Goal: Communication & Community: Participate in discussion

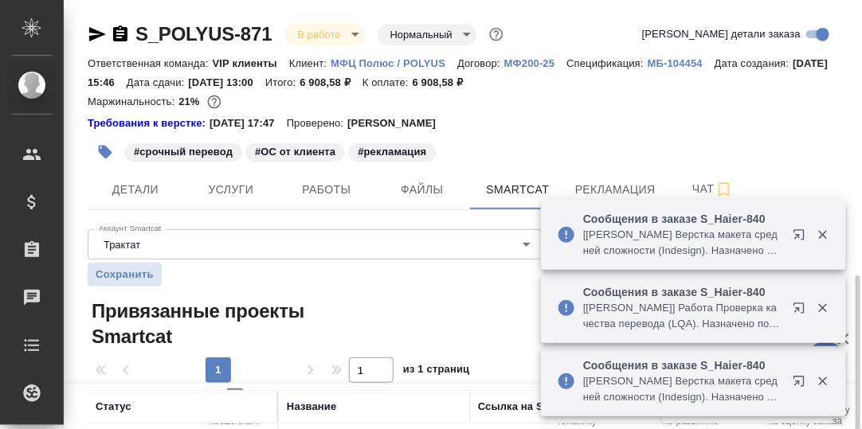
scroll to position [159, 0]
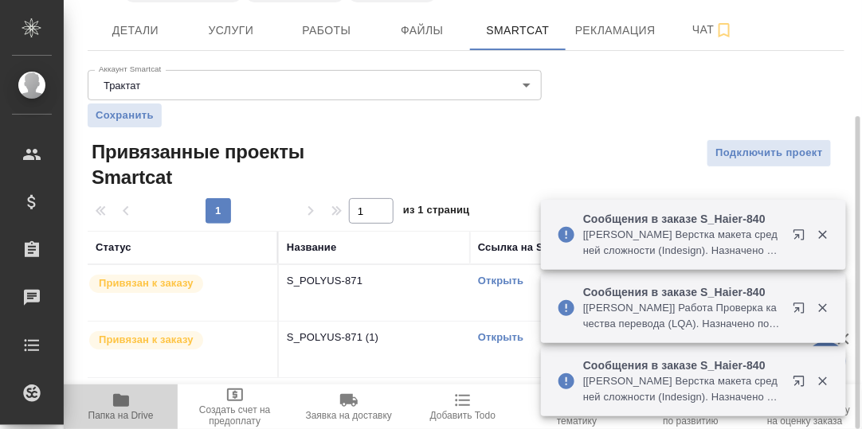
click at [123, 405] on icon "button" at bounding box center [121, 400] width 16 height 13
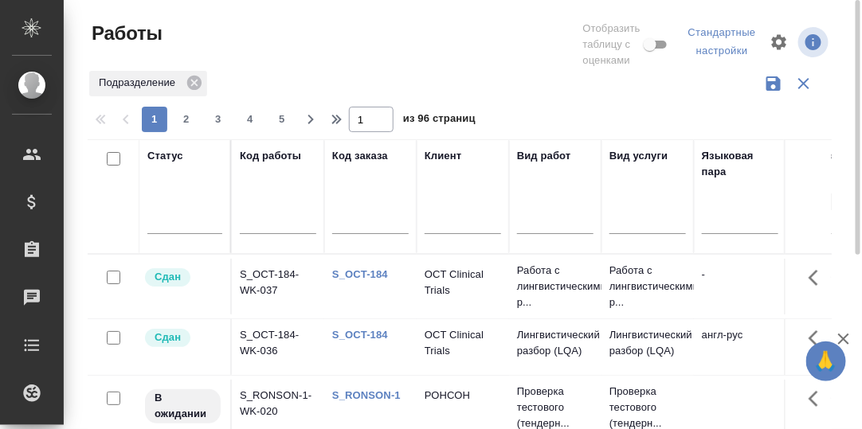
click at [370, 224] on input "text" at bounding box center [370, 223] width 76 height 20
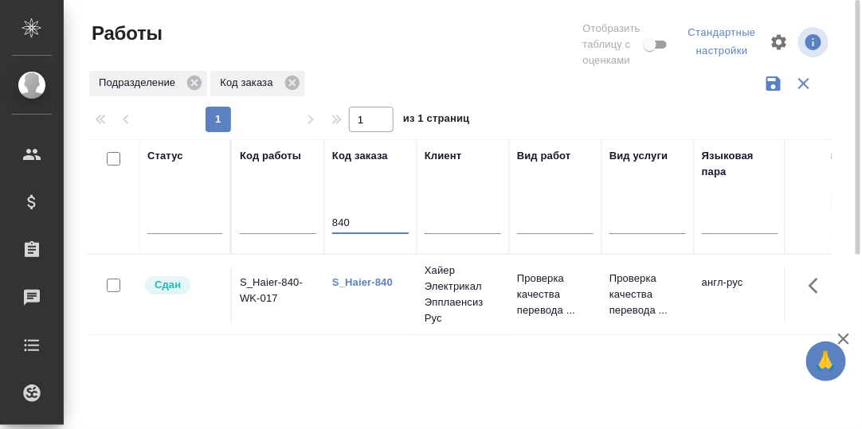
type input "840"
click at [368, 281] on link "S_Haier-840" at bounding box center [362, 282] width 61 height 12
drag, startPoint x: 353, startPoint y: 223, endPoint x: 316, endPoint y: 198, distance: 44.6
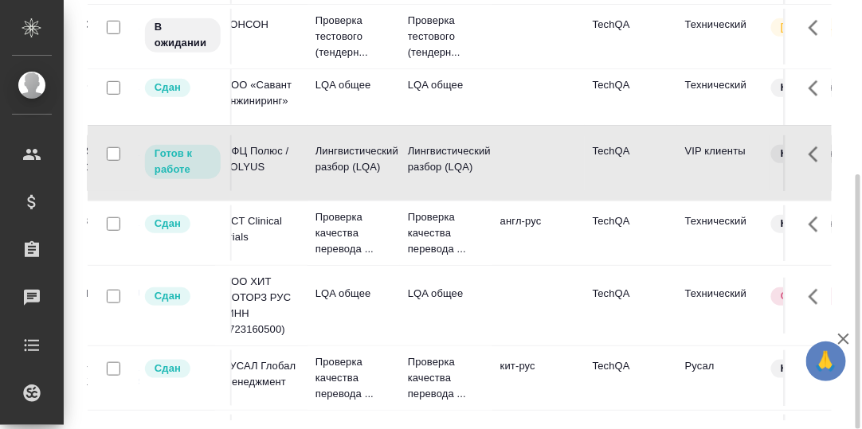
scroll to position [79, 0]
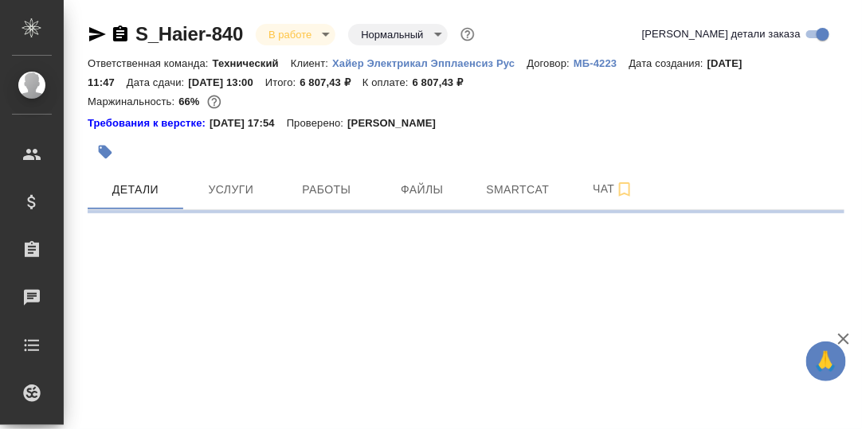
select select "RU"
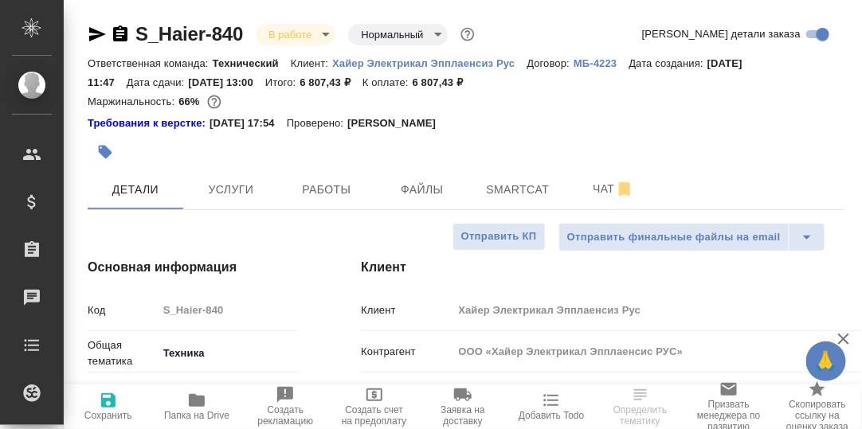
type textarea "x"
type input "Белякова [PERSON_NAME]"
type input "Павлова Антонина a.pavlova"
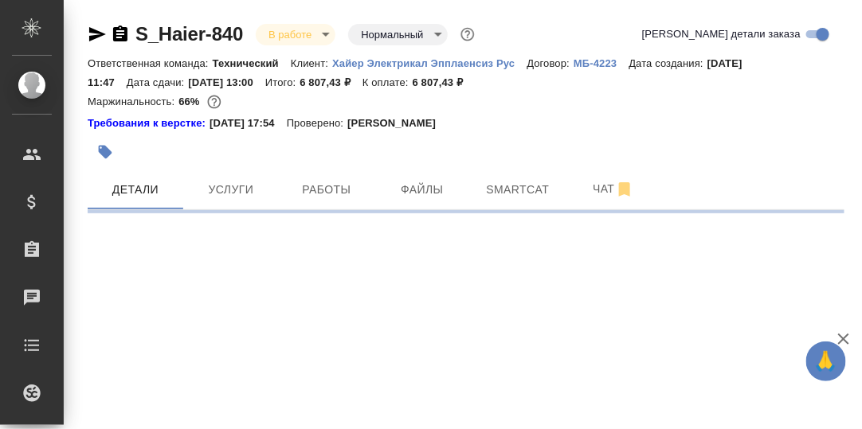
select select "RU"
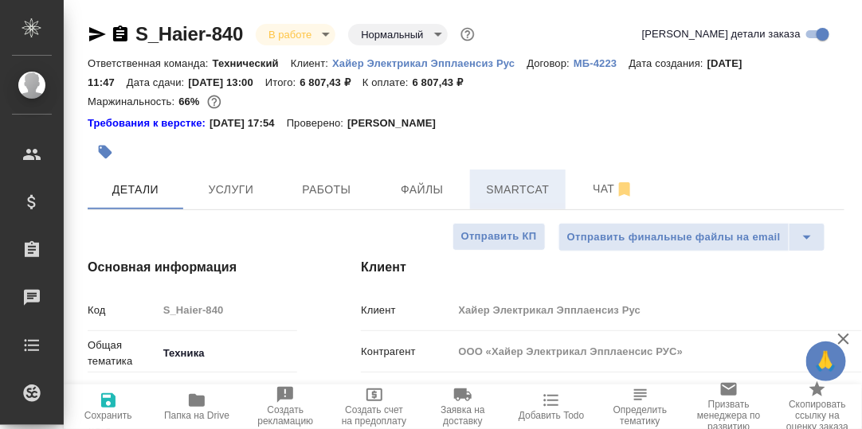
type textarea "x"
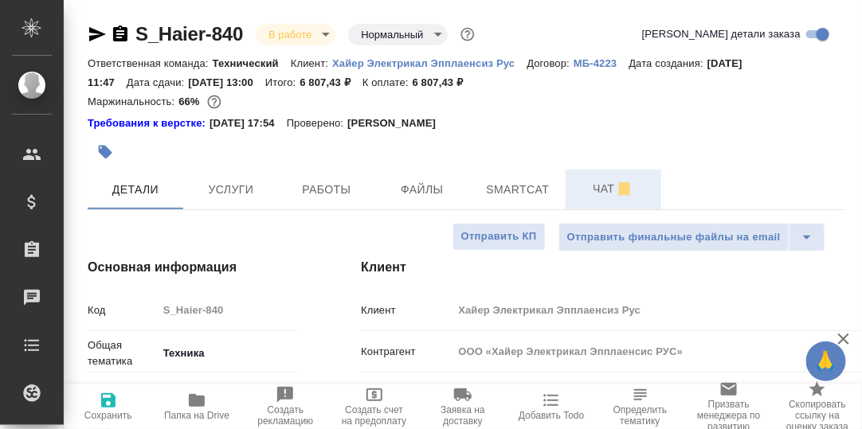
click at [598, 193] on span "Чат" at bounding box center [613, 189] width 76 height 20
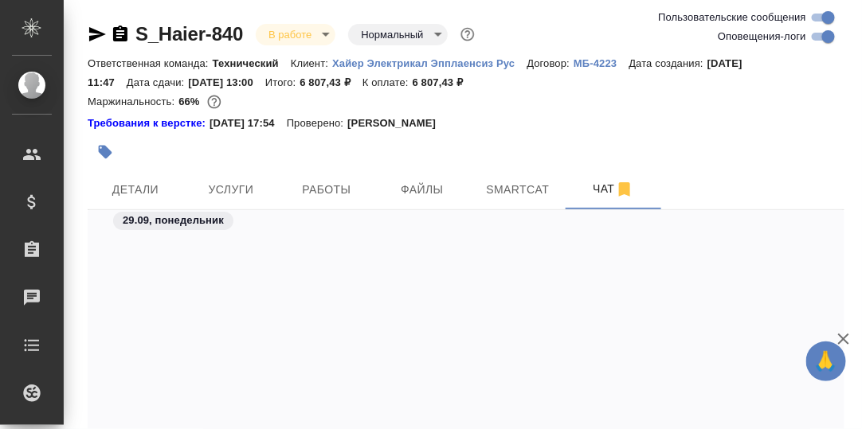
scroll to position [36569, 0]
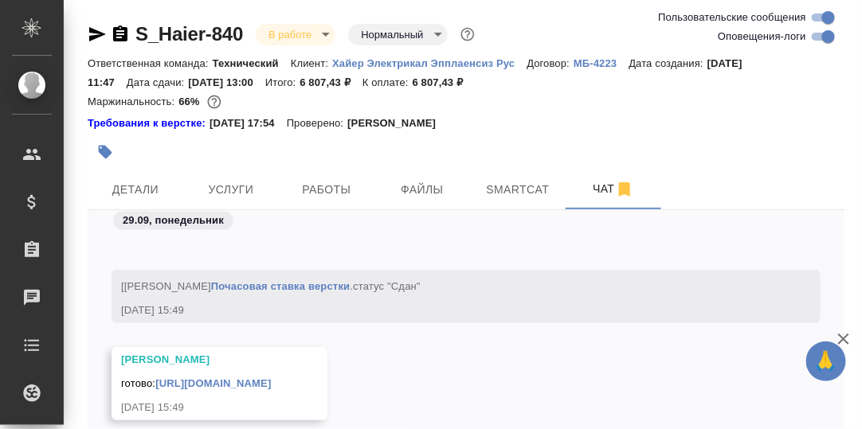
click at [271, 378] on link "https://drive.awatera.com/apps/files/files/10536521?dir=/Shares/%D0%A5%D0%B0%D0…" at bounding box center [212, 384] width 115 height 12
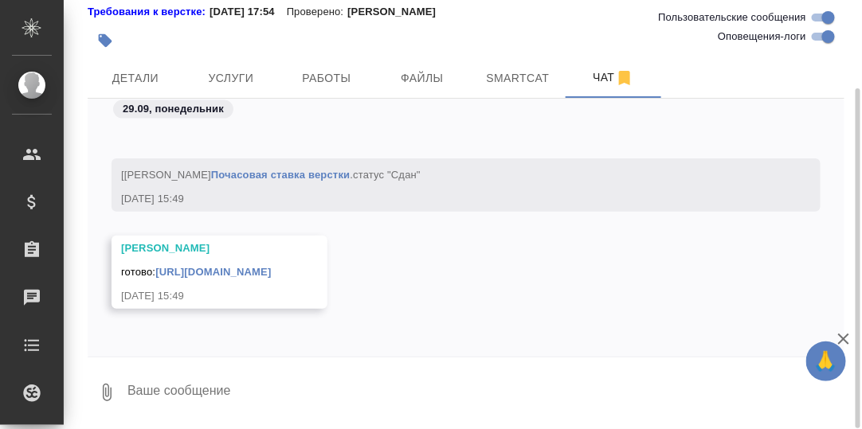
click at [234, 386] on textarea at bounding box center [485, 393] width 718 height 54
type textarea "Смотрю"
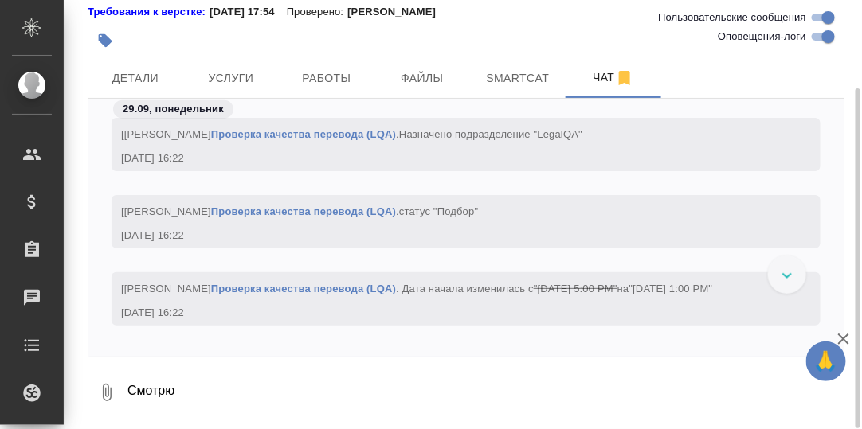
scroll to position [38511, 0]
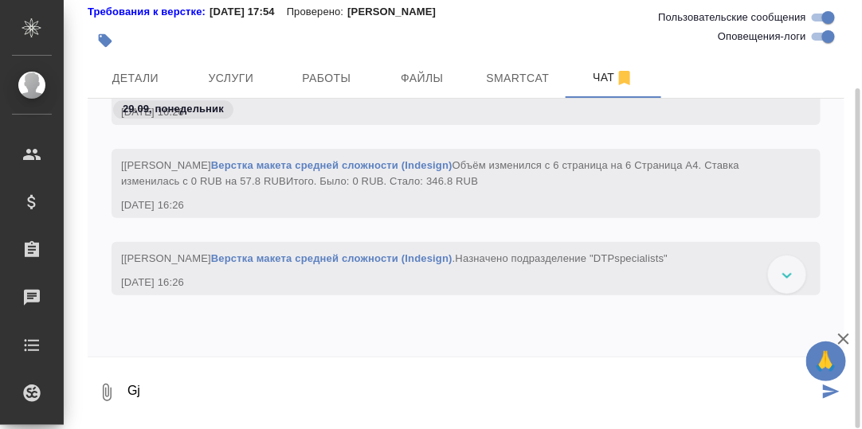
type textarea "G"
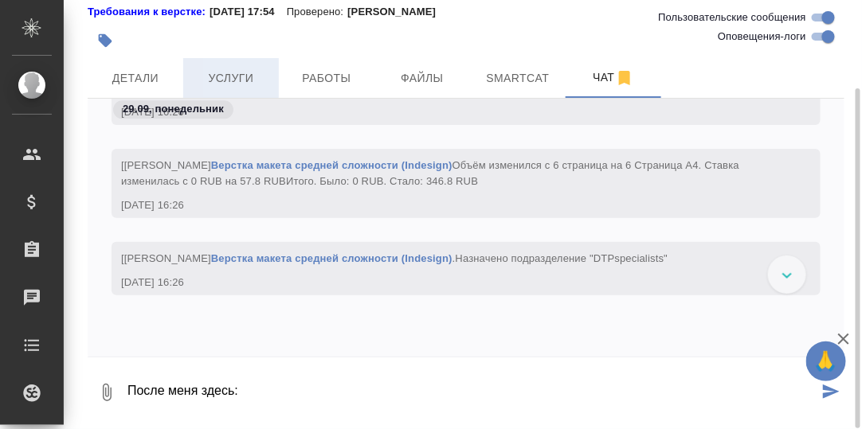
type textarea "После меня здесь:"
click at [237, 80] on span "Услуги" at bounding box center [231, 79] width 76 height 20
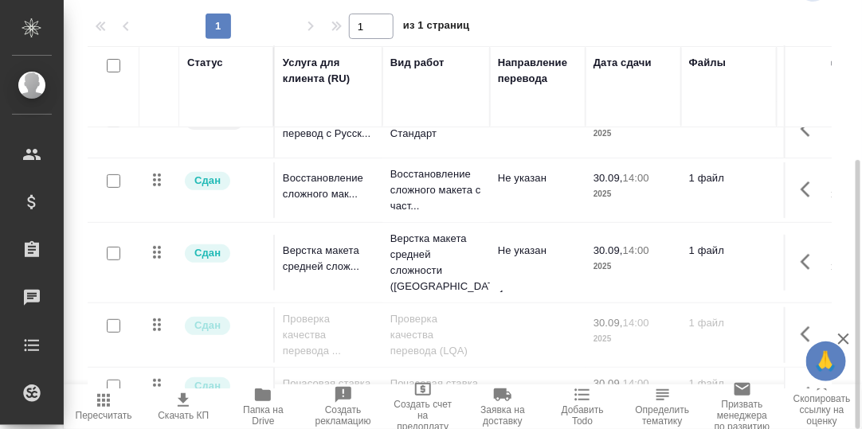
scroll to position [167, 0]
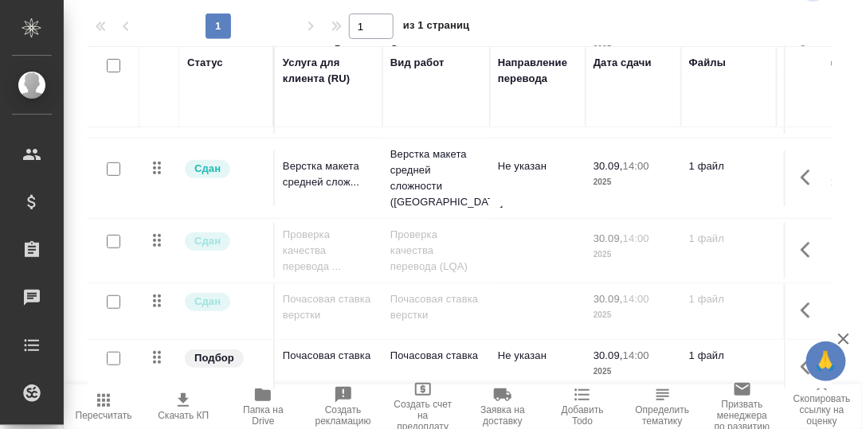
click at [257, 395] on icon "button" at bounding box center [263, 395] width 16 height 13
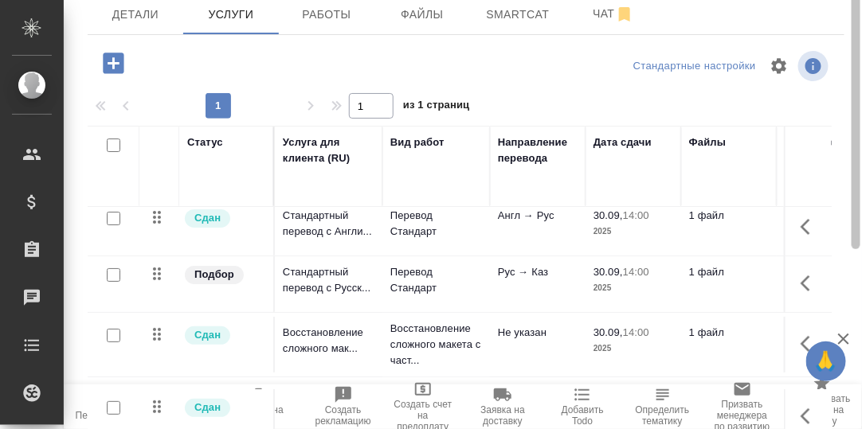
scroll to position [96, 0]
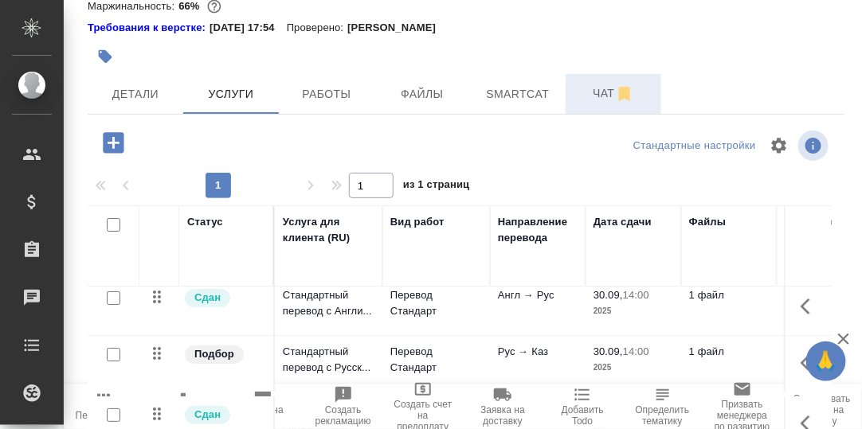
click at [609, 91] on span "Чат" at bounding box center [613, 94] width 76 height 20
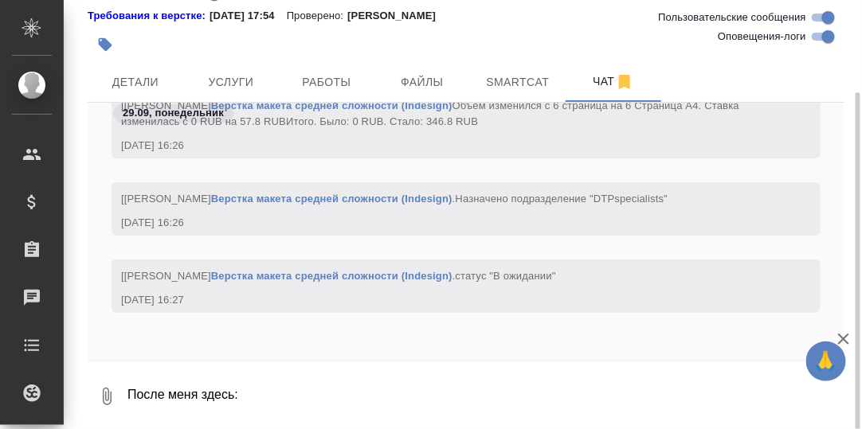
scroll to position [112, 0]
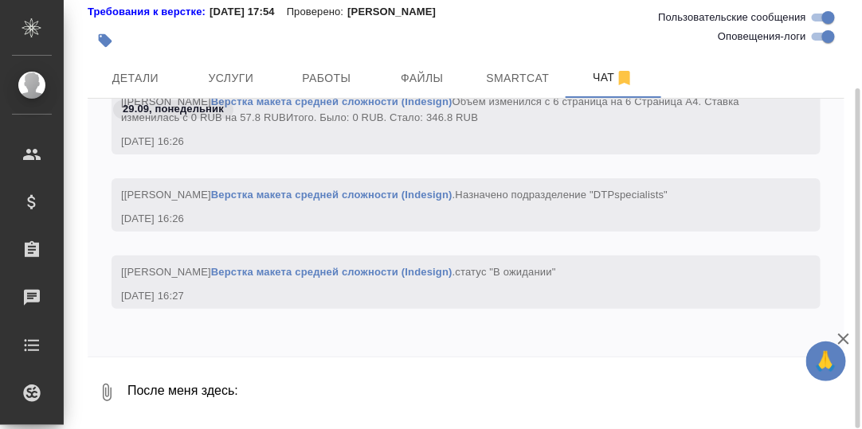
click at [294, 378] on textarea "После меня здесь:" at bounding box center [485, 393] width 718 height 54
paste textarea "https://drive.awatera.com/apps/files/files?dir=/Shares/%D0%A5%D0%B0%D0%B9%D0%B5…"
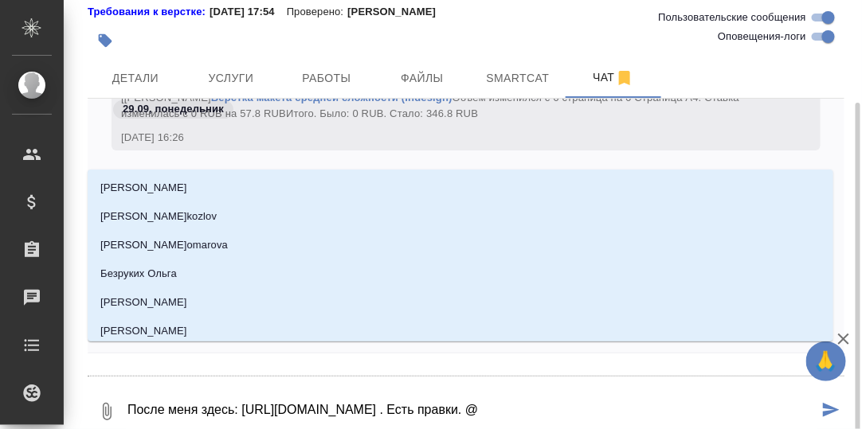
scroll to position [120, 0]
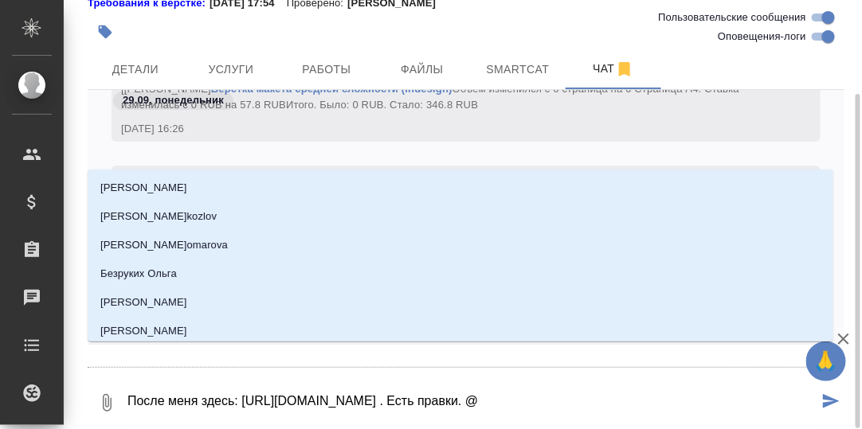
type textarea "После меня здесь: https://drive.awatera.com/apps/files/files?dir=/Shares/%D0%A5…"
type input "А"
type textarea "После меня здесь: https://drive.awatera.com/apps/files/files?dir=/Shares/%D0%A5…"
type input "Ар"
type textarea "После меня здесь: https://drive.awatera.com/apps/files/files?dir=/Shares/%D0%A5…"
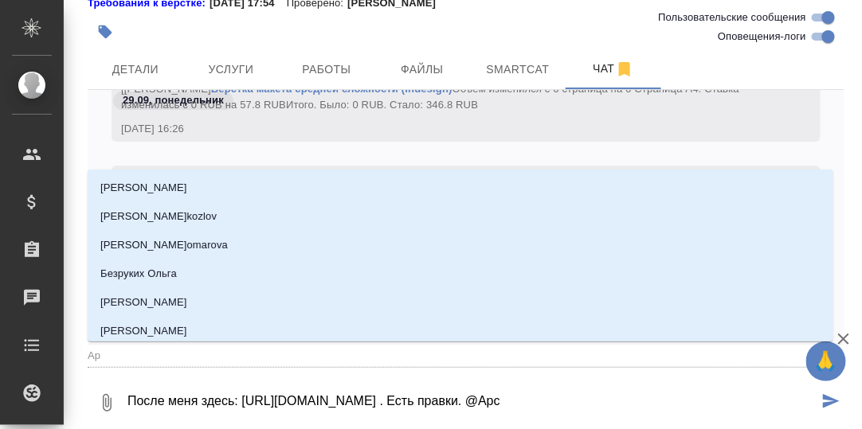
type input "Арс"
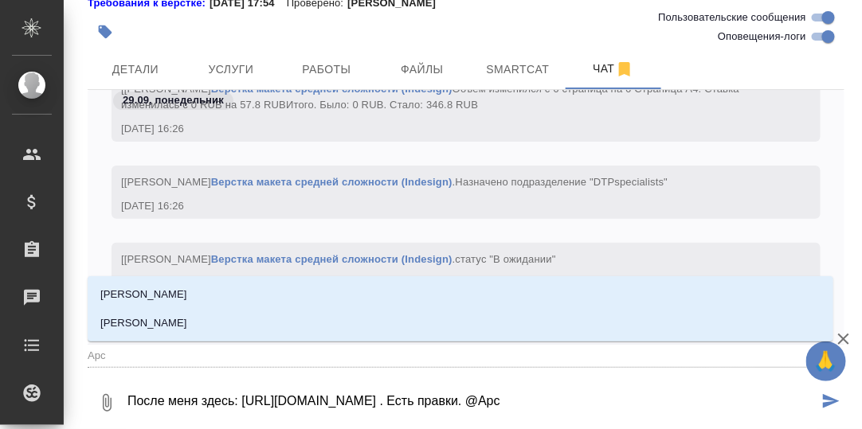
type textarea "После меня здесь: https://drive.awatera.com/apps/files/files?dir=/Shares/%D0%A5…"
type input "Арсе"
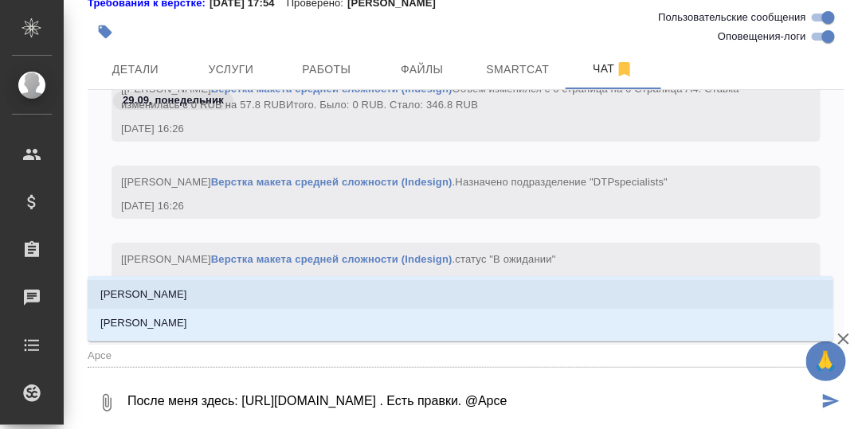
click at [213, 295] on li "Арсеньева Вера" at bounding box center [461, 294] width 746 height 29
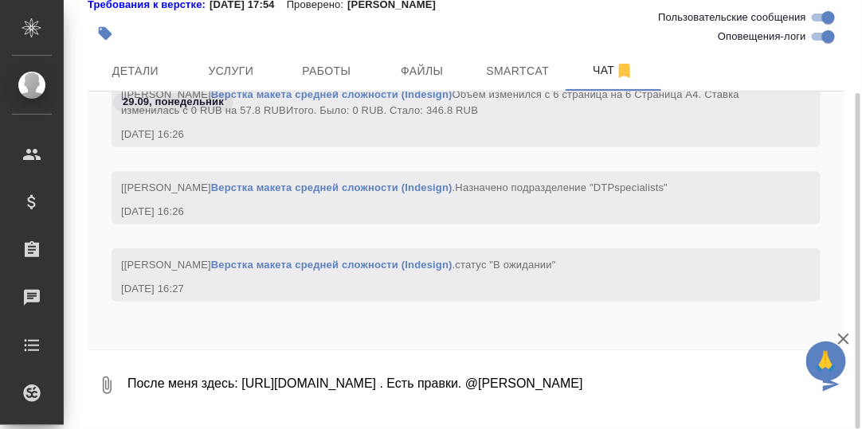
scroll to position [119, 0]
type textarea "После меня здесь: https://drive.awatera.com/apps/files/files?dir=/Shares/%D0%A5…"
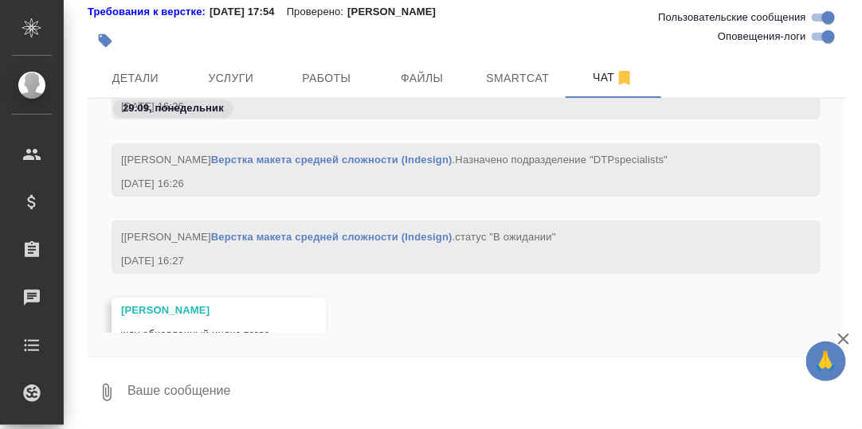
scroll to position [38286, 0]
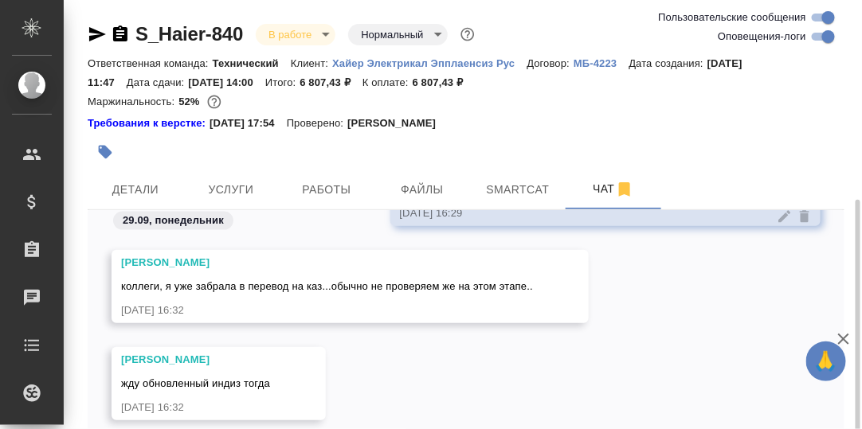
scroll to position [112, 0]
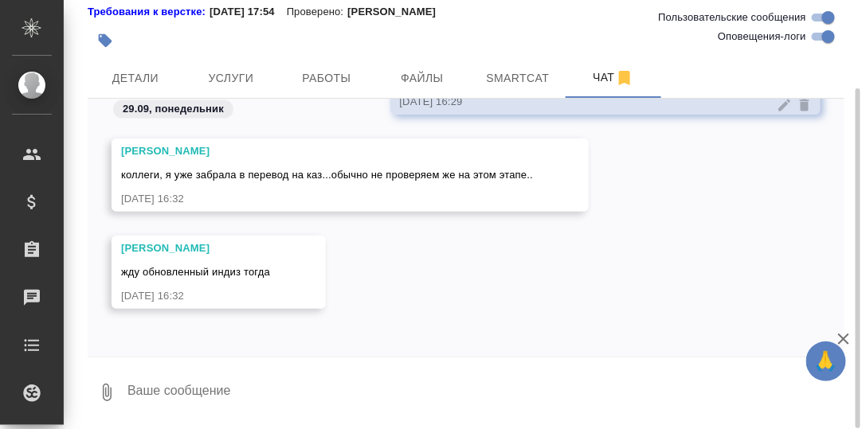
click at [294, 390] on textarea at bounding box center [485, 393] width 718 height 54
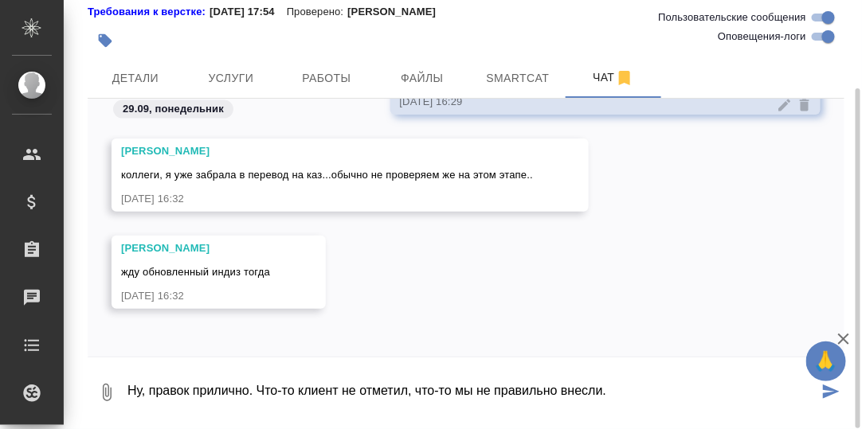
type textarea "Ну, правок прилично. Что-то клиент не отметил, что-то мы не правильно внесли."
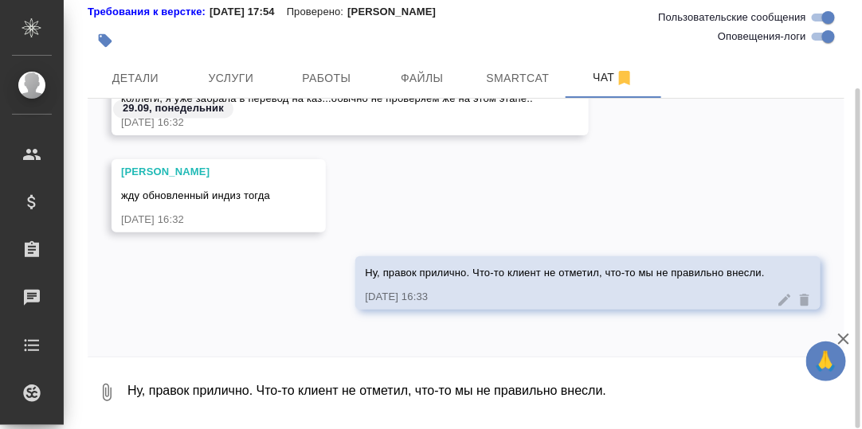
drag, startPoint x: 716, startPoint y: 266, endPoint x: 703, endPoint y: 279, distance: 18.6
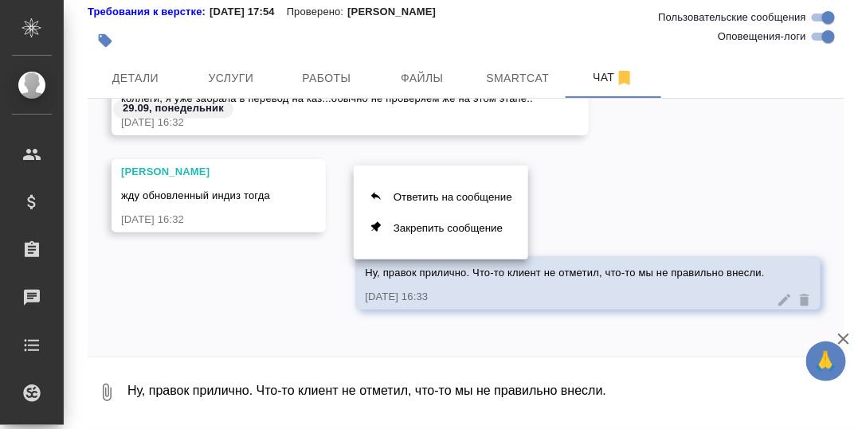
click at [688, 271] on div at bounding box center [431, 214] width 862 height 429
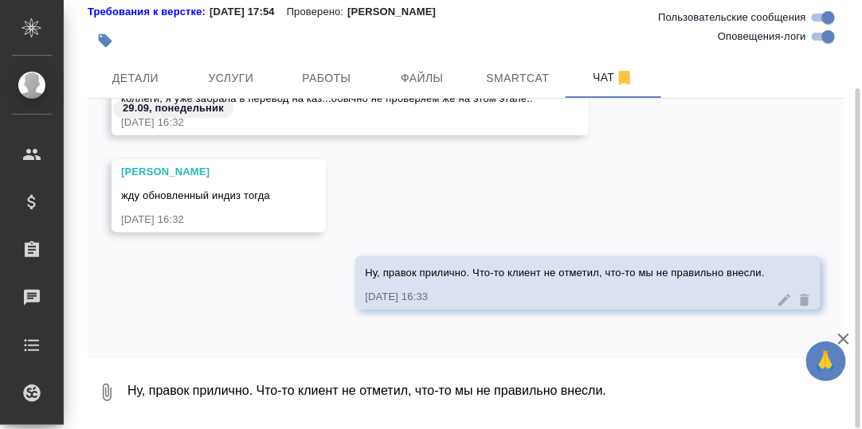
click at [323, 387] on textarea "Ну, правок прилично. Что-то клиент не отметил, что-то мы не правильно внесли." at bounding box center [485, 393] width 718 height 54
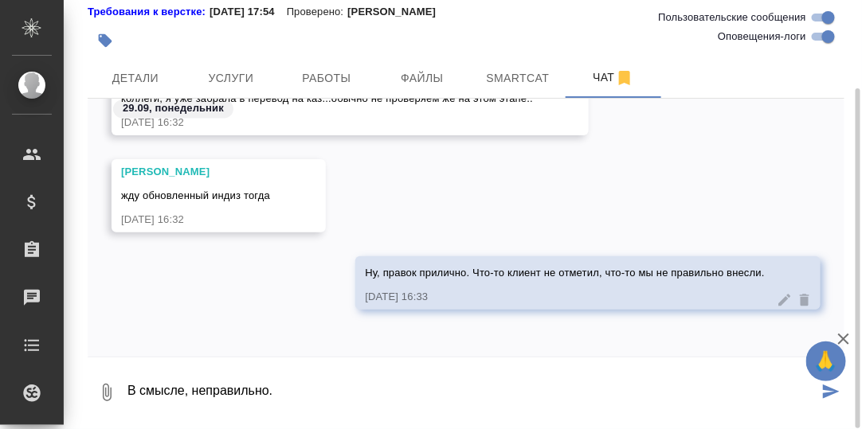
type textarea "В смысле, неправильно."
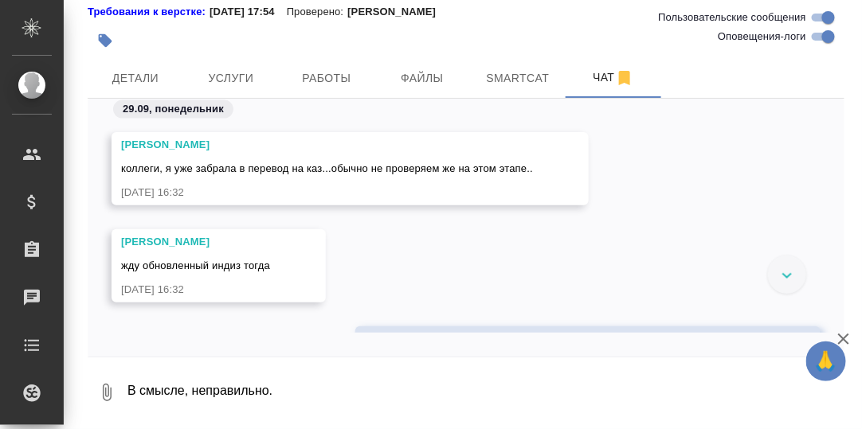
scroll to position [42829, 0]
